Goal: Book appointment/travel/reservation

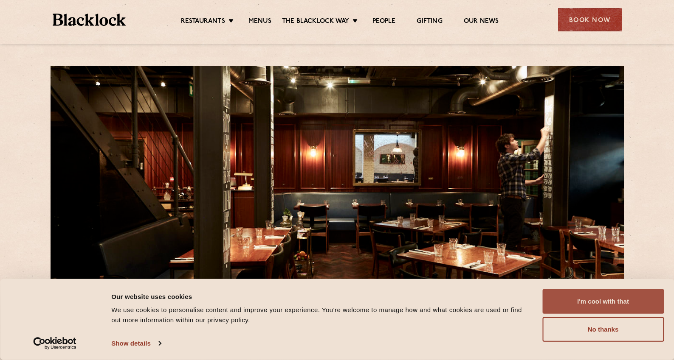
click at [645, 301] on button "I'm cool with that" at bounding box center [602, 301] width 121 height 25
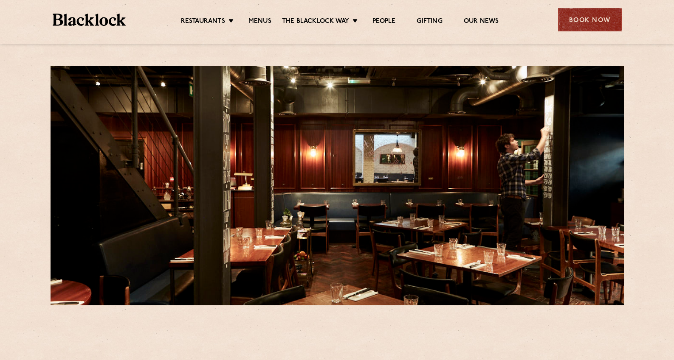
click at [598, 22] on div "Book Now" at bounding box center [590, 19] width 64 height 23
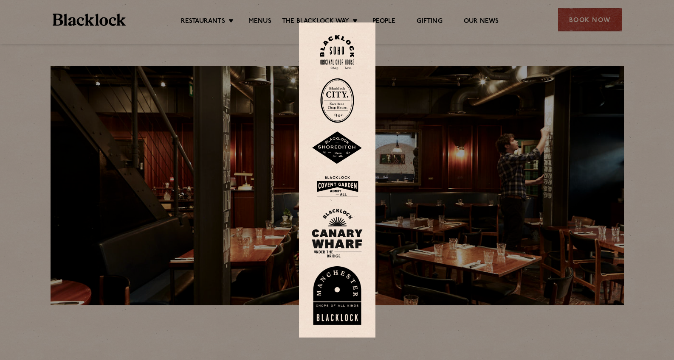
click at [344, 52] on img at bounding box center [337, 52] width 34 height 34
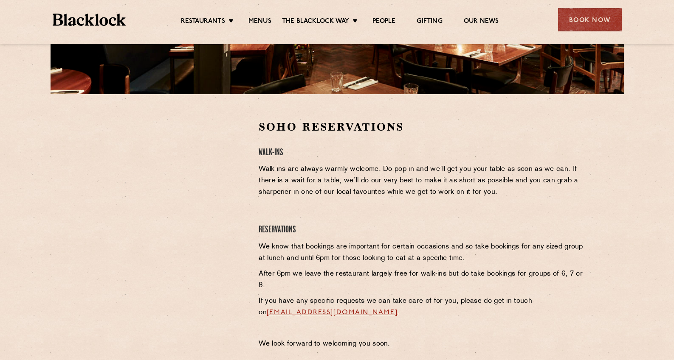
scroll to position [213, 0]
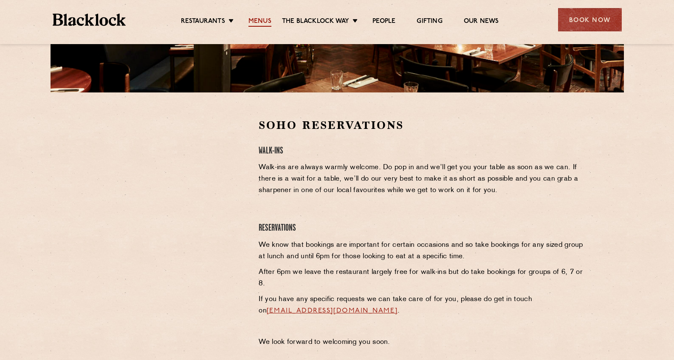
click at [264, 22] on link "Menus" at bounding box center [259, 21] width 23 height 9
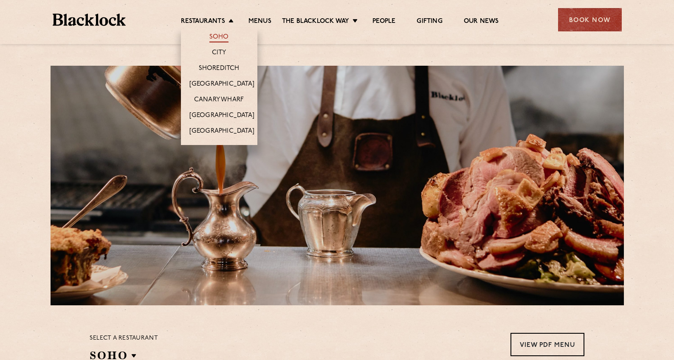
click at [221, 35] on link "Soho" at bounding box center [219, 37] width 20 height 9
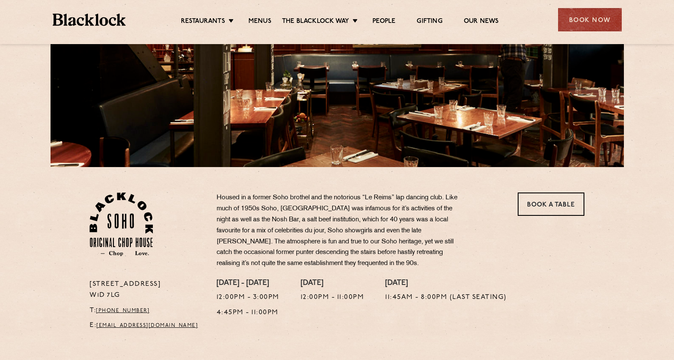
scroll to position [144, 0]
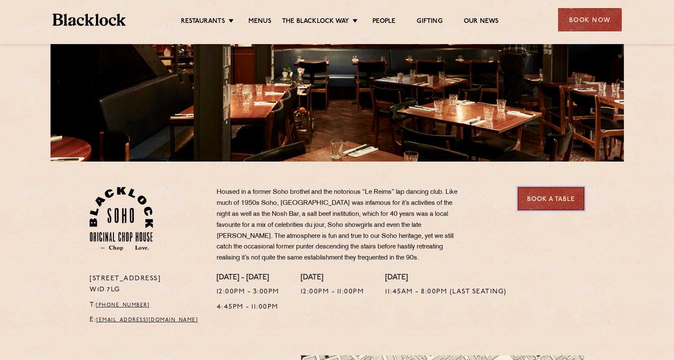
click at [552, 202] on link "Book a Table" at bounding box center [550, 198] width 67 height 23
